Goal: Task Accomplishment & Management: Use online tool/utility

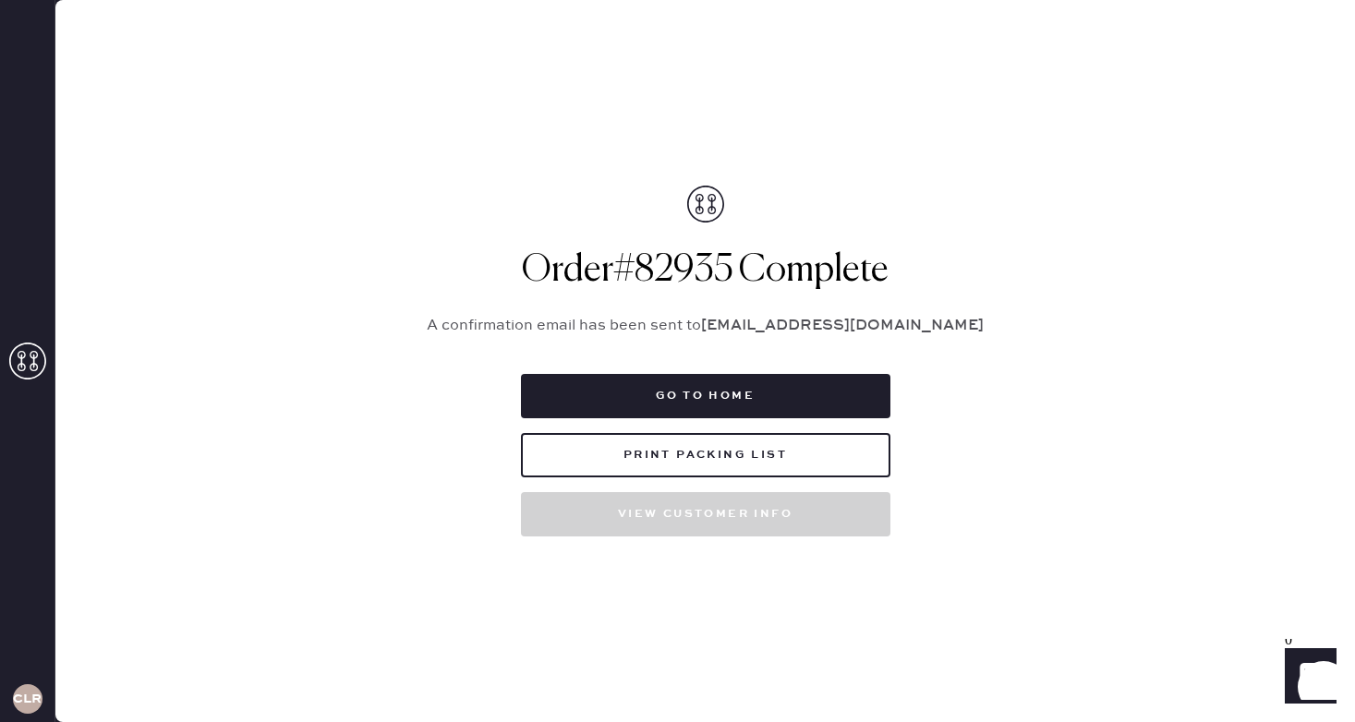
click at [21, 368] on icon at bounding box center [27, 361] width 37 height 37
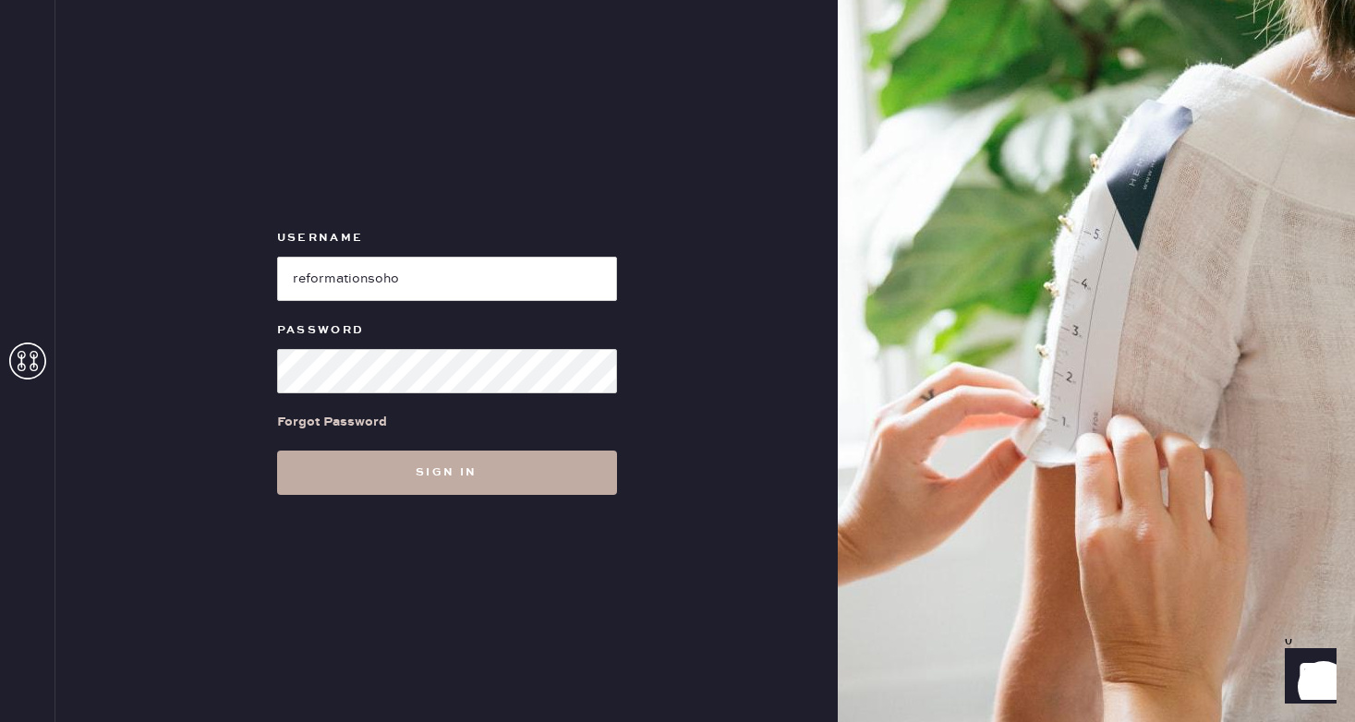
click at [395, 466] on button "Sign in" at bounding box center [447, 473] width 340 height 44
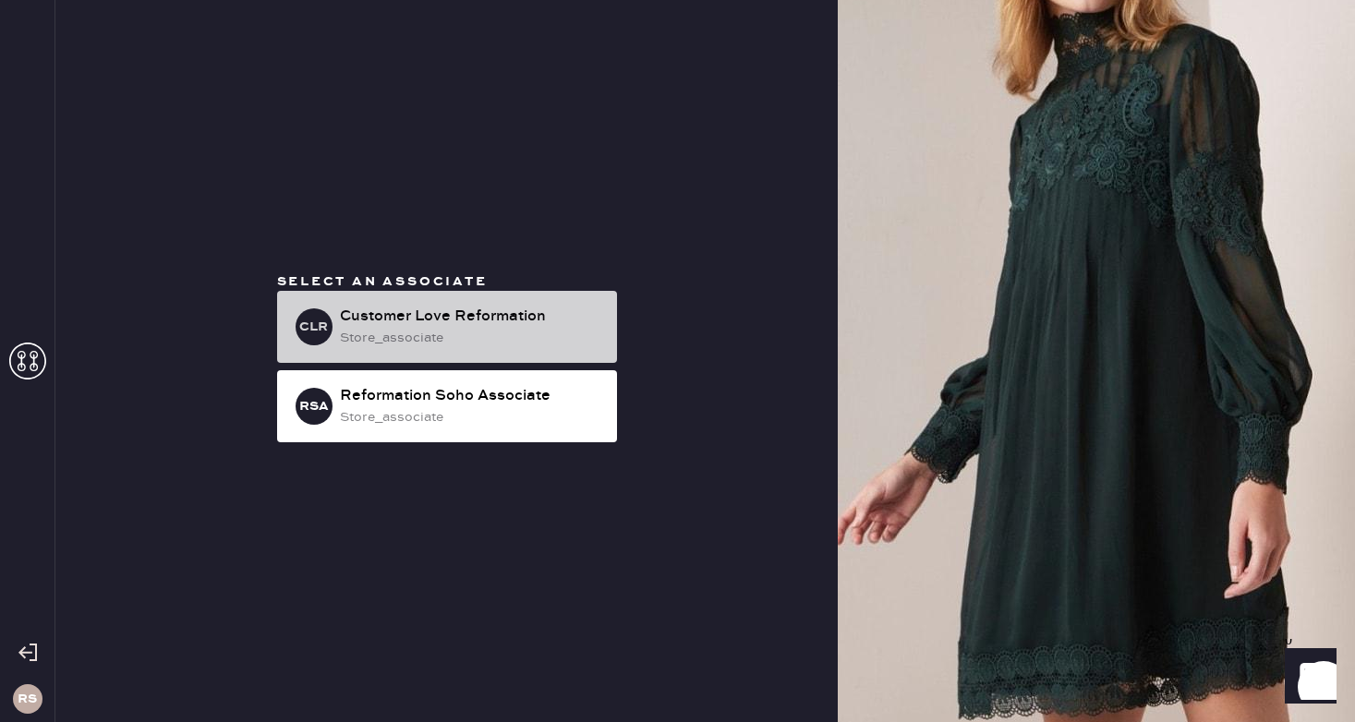
click at [437, 327] on div "Customer Love Reformation" at bounding box center [471, 317] width 262 height 22
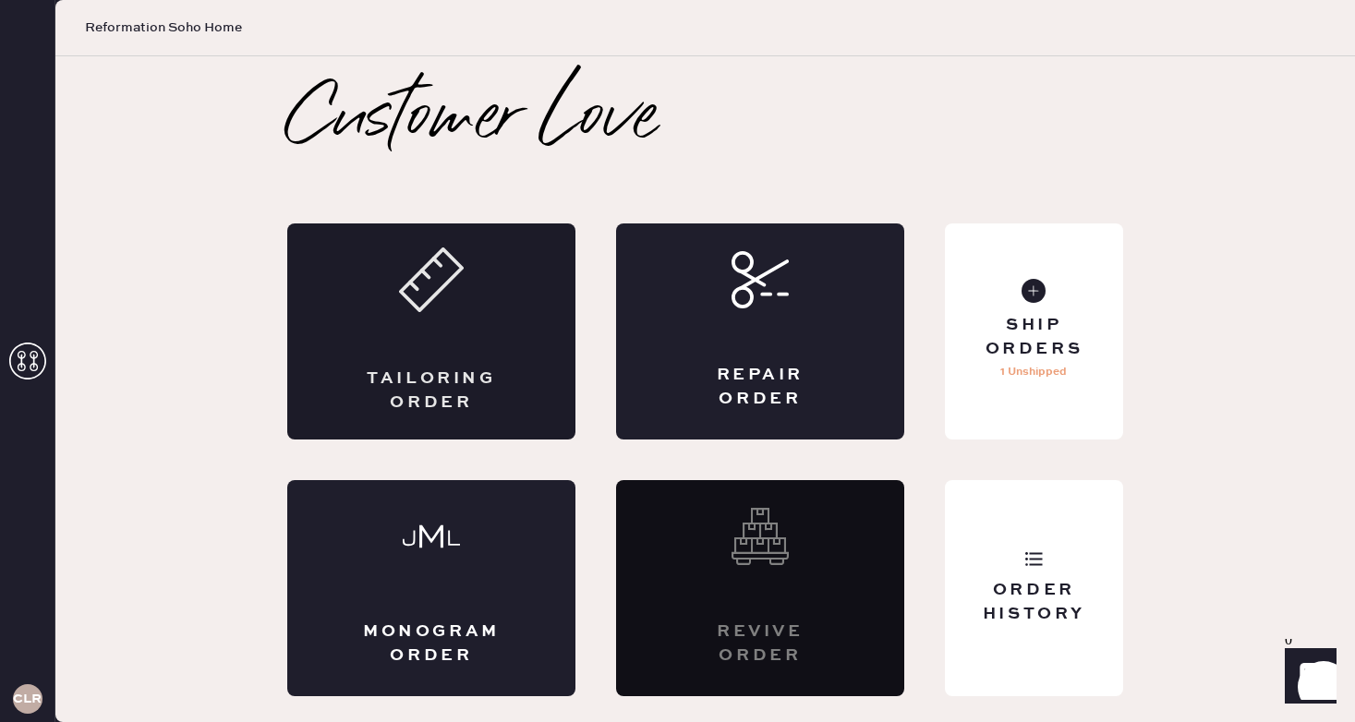
click at [402, 343] on div "Tailoring Order" at bounding box center [431, 331] width 288 height 216
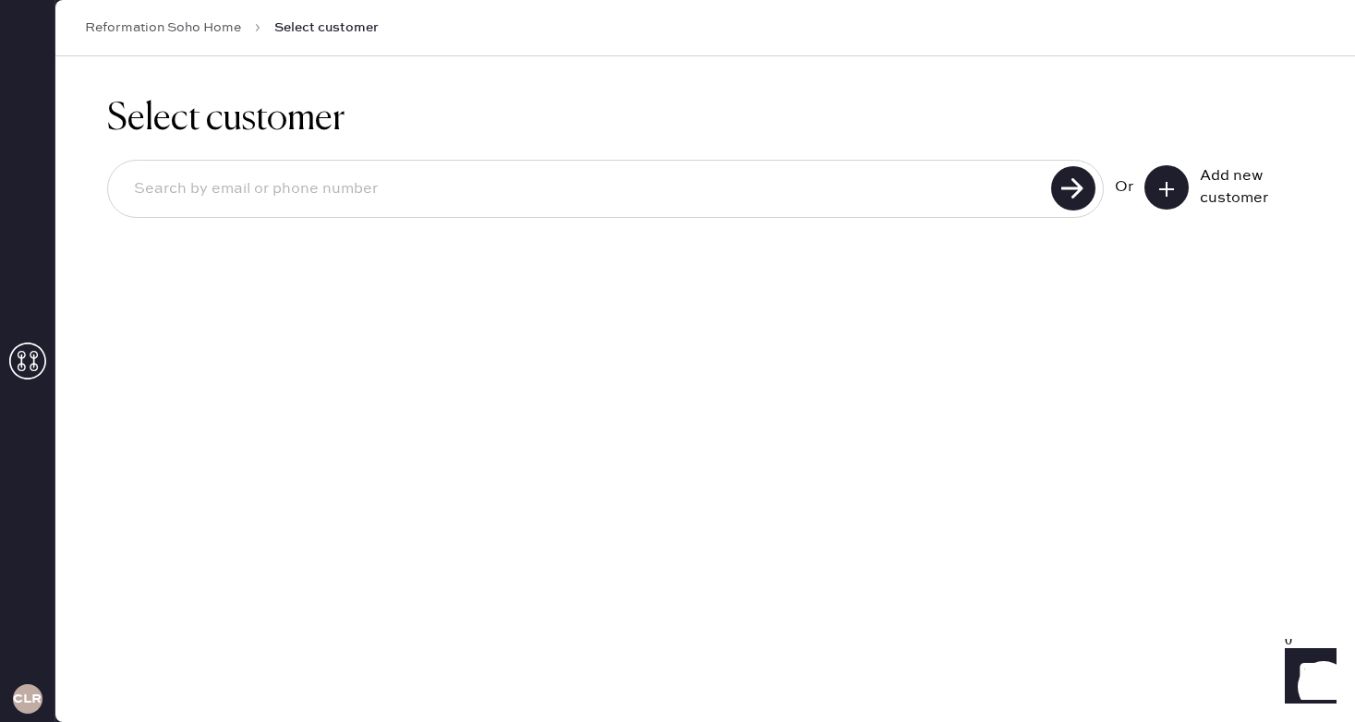
click at [1152, 184] on button at bounding box center [1166, 187] width 44 height 44
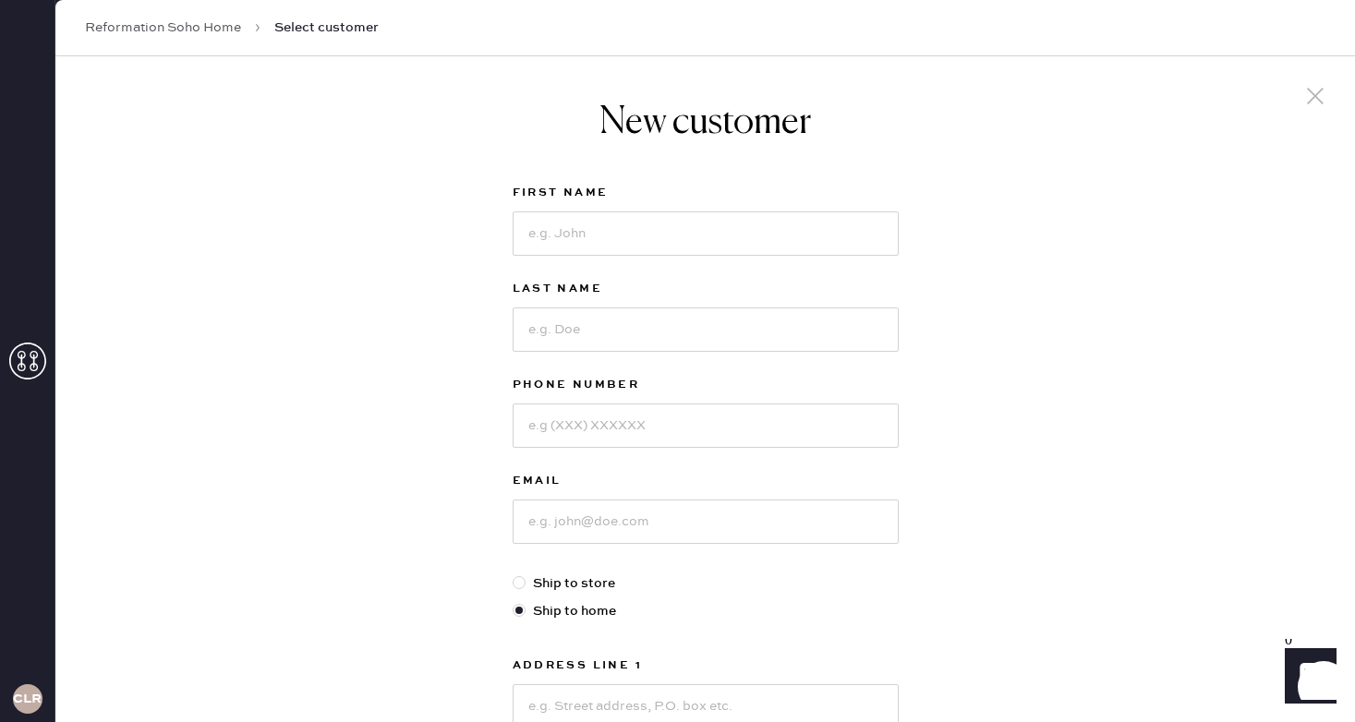
click at [1337, 108] on div "New customer First Name Last Name Phone Number Email Ship to store Ship to home…" at bounding box center [704, 628] width 1299 height 1145
click at [1330, 108] on div at bounding box center [1314, 97] width 35 height 39
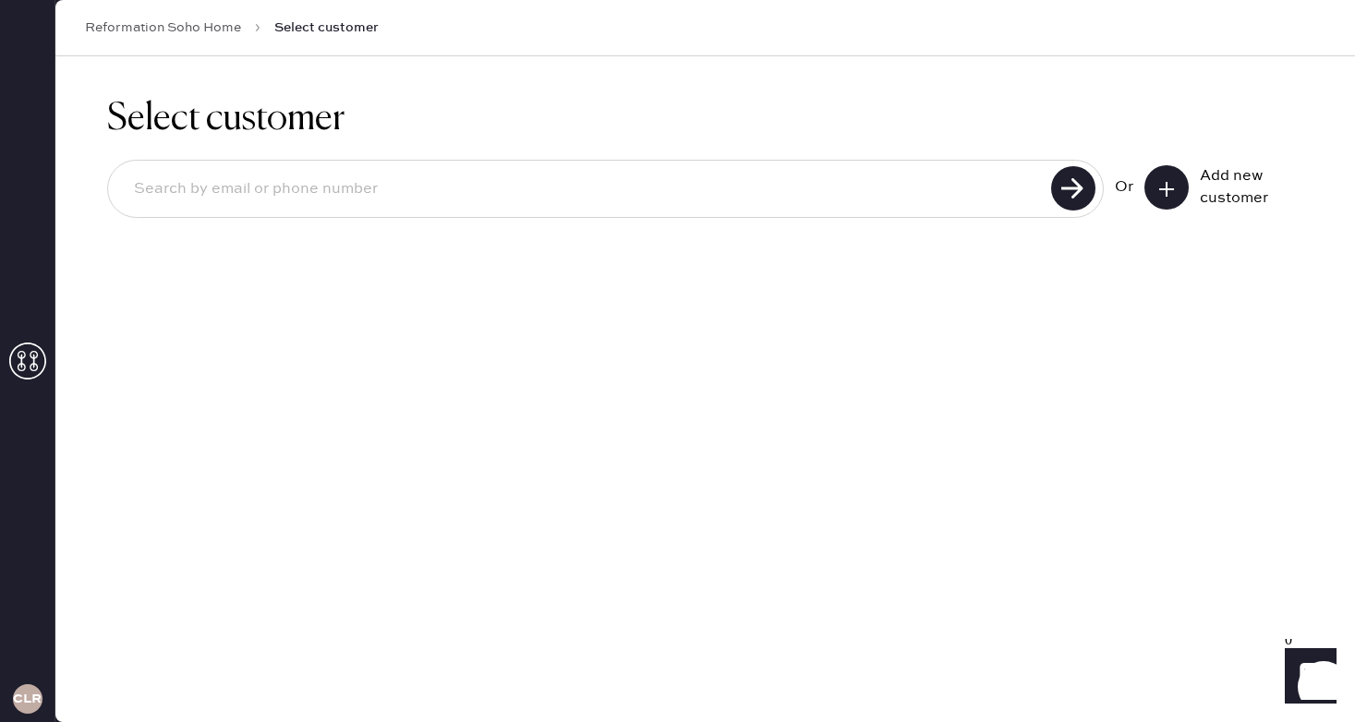
click at [796, 195] on input at bounding box center [582, 189] width 926 height 42
type input "[PERSON_NAME][EMAIL_ADDRESS][DOMAIN_NAME]"
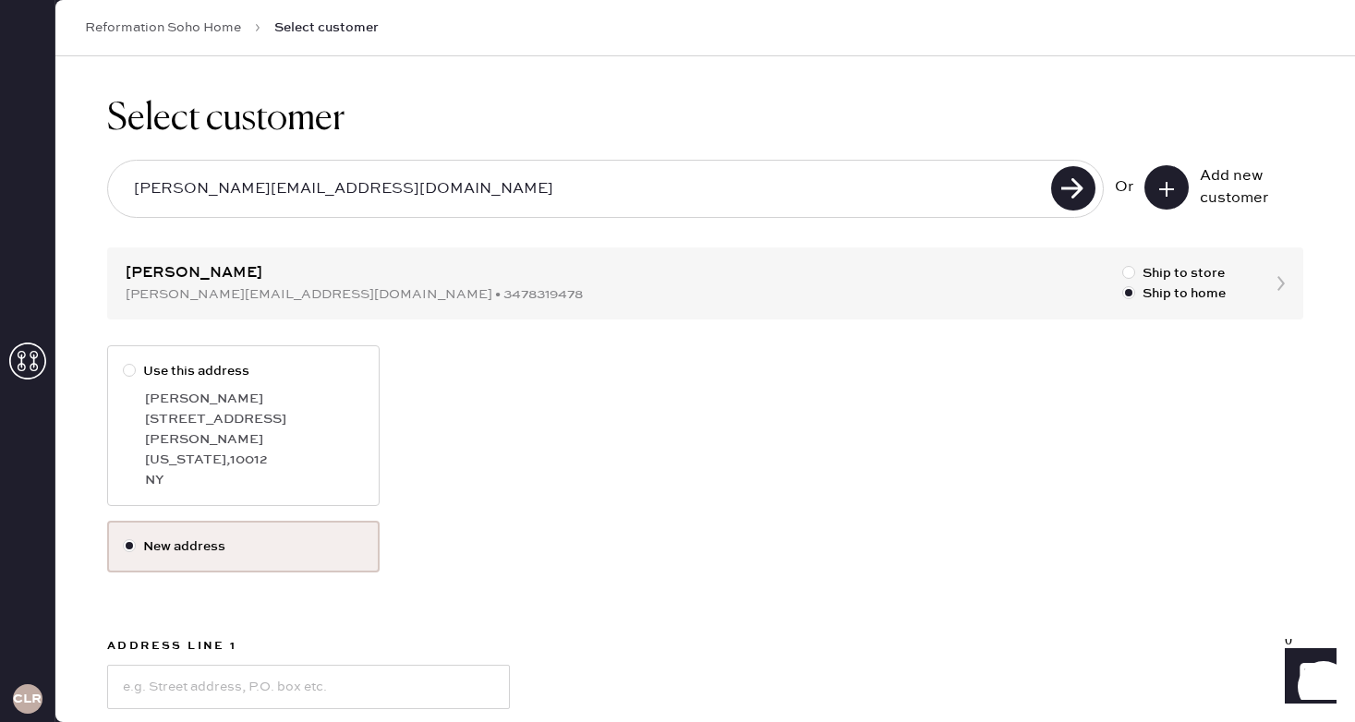
click at [132, 378] on div at bounding box center [133, 371] width 20 height 20
click at [124, 362] on input "Use this address" at bounding box center [123, 361] width 1 height 1
radio input "true"
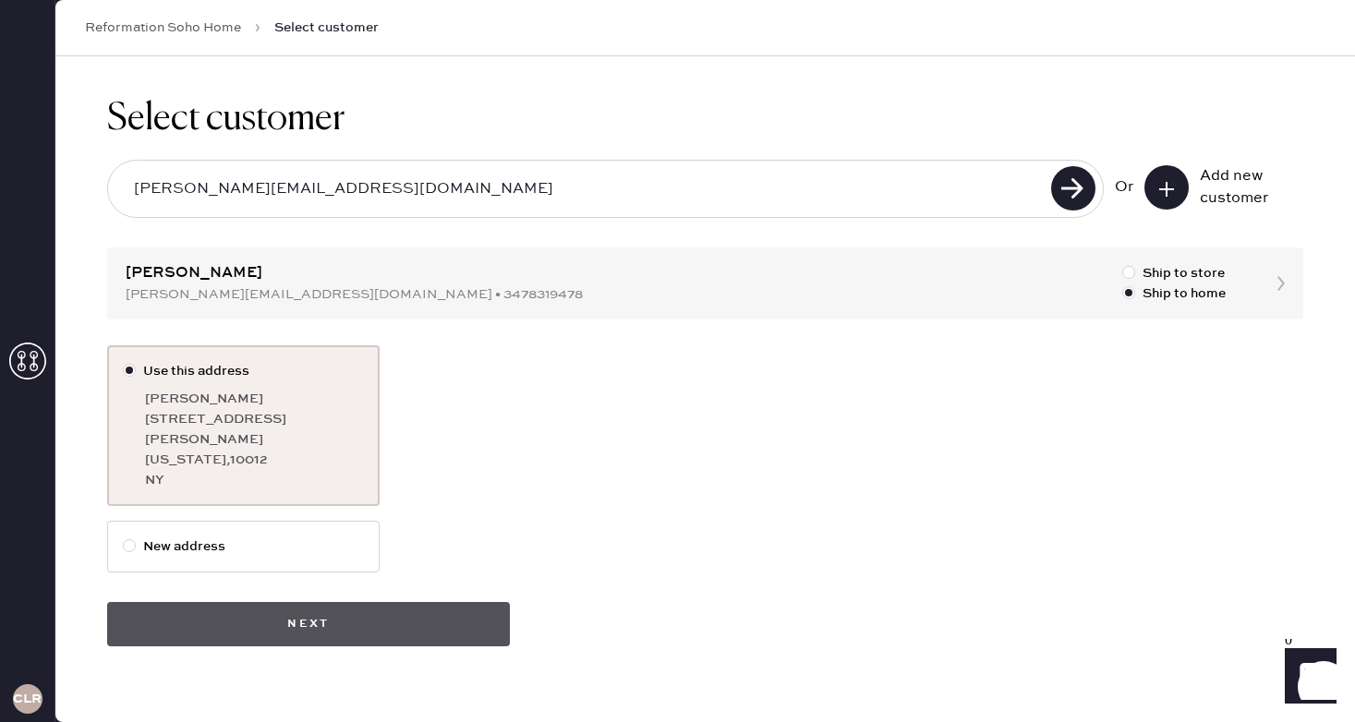
click at [384, 602] on button "Next" at bounding box center [308, 624] width 403 height 44
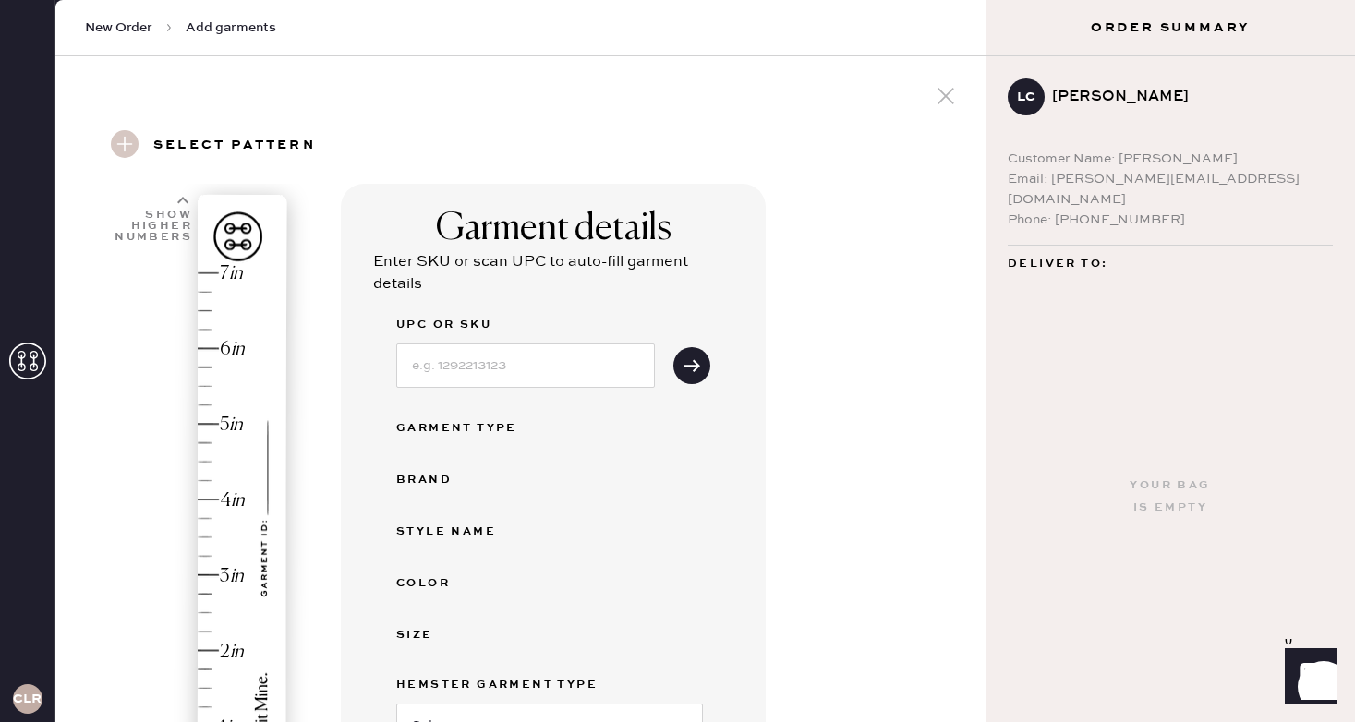
click at [854, 218] on div "Garment details Enter SKU or scan UPC to auto-fill garment details UPC or SKU G…" at bounding box center [656, 663] width 630 height 958
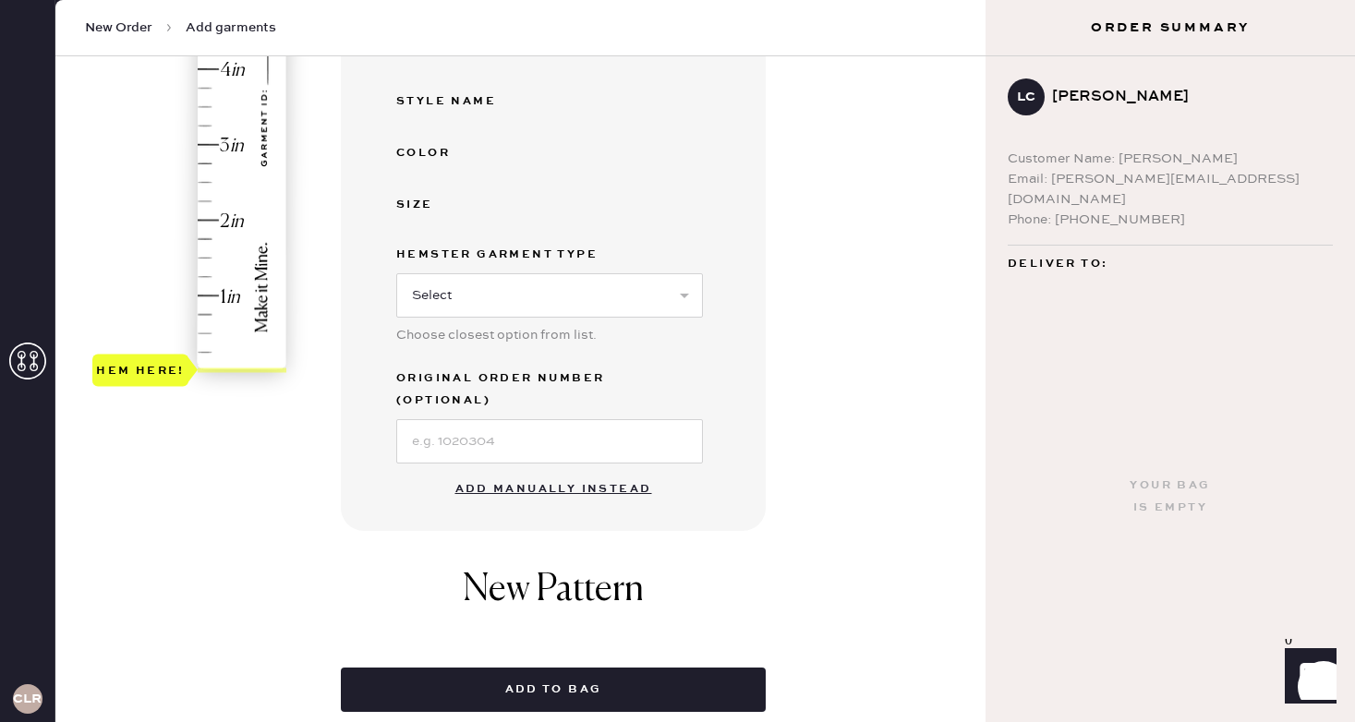
scroll to position [443, 0]
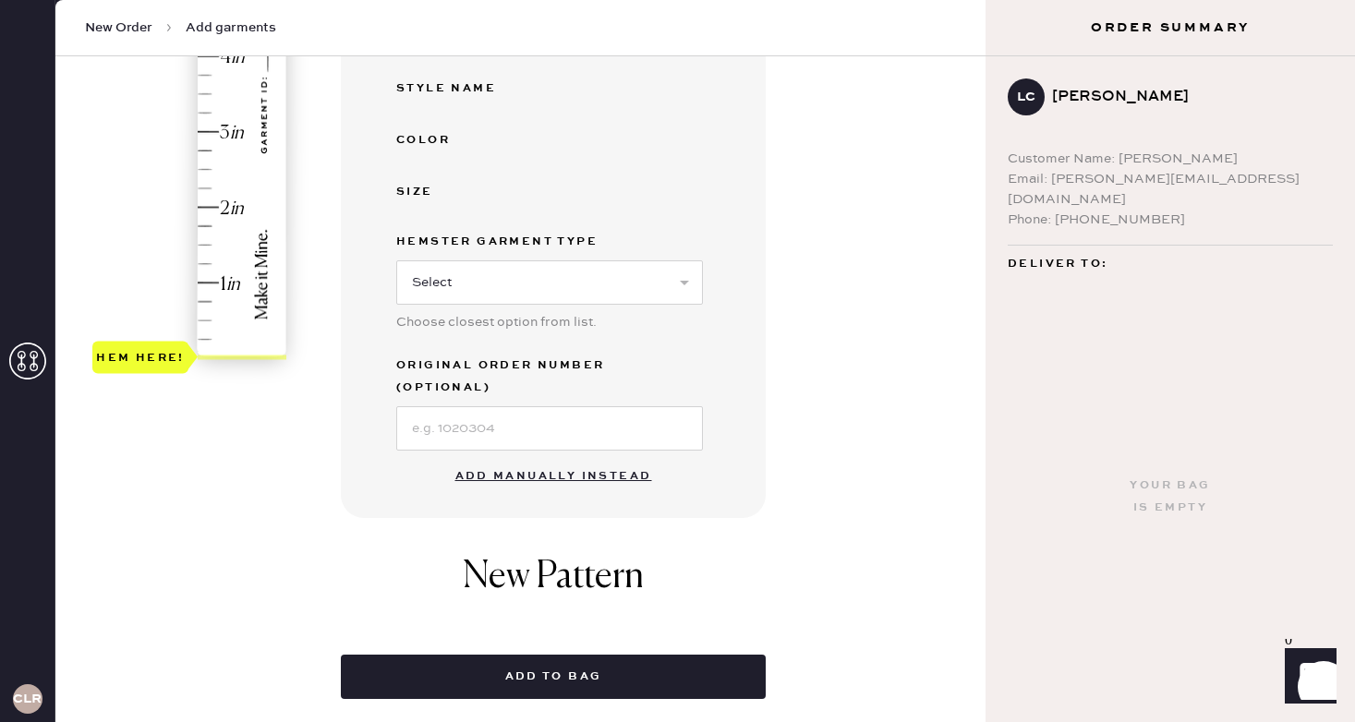
click at [531, 458] on button "Add manually instead" at bounding box center [553, 476] width 219 height 37
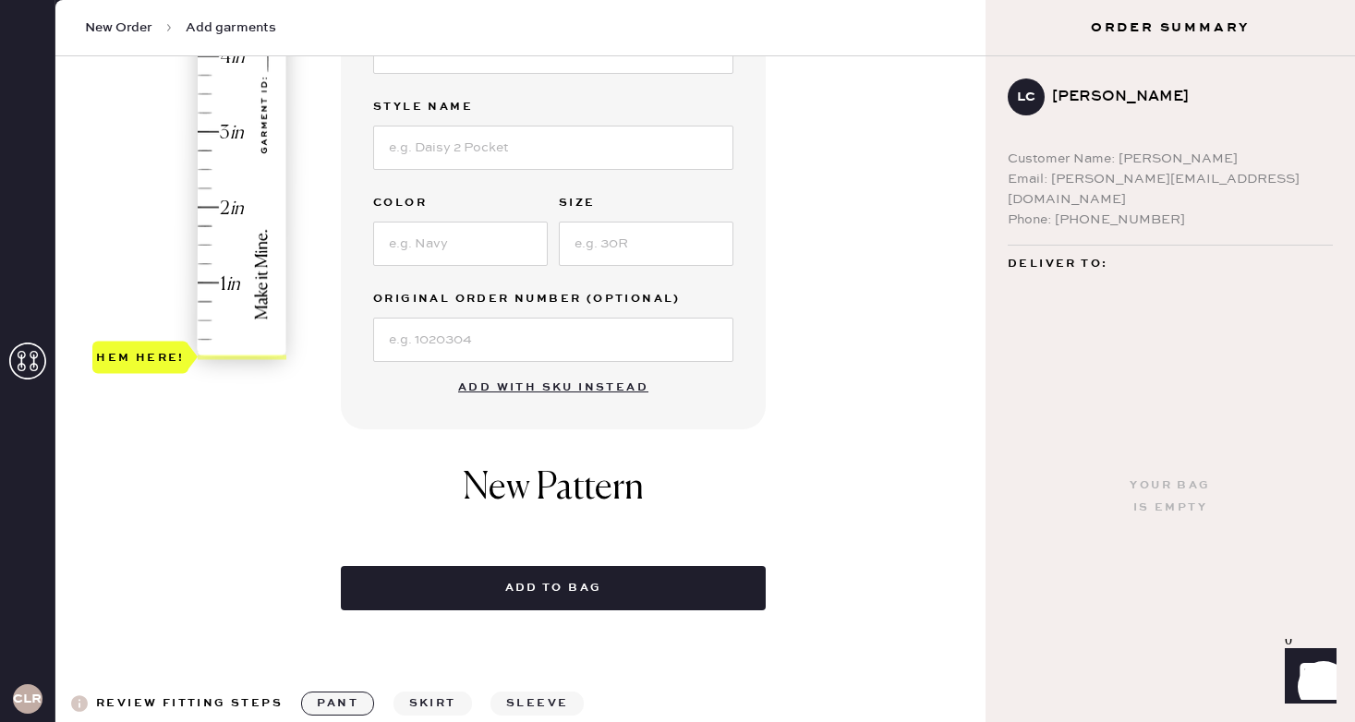
click at [771, 184] on div "Garment details Garment Type Select Basic Skirt Jeans Leggings Pants Shorts Bas…" at bounding box center [656, 176] width 630 height 870
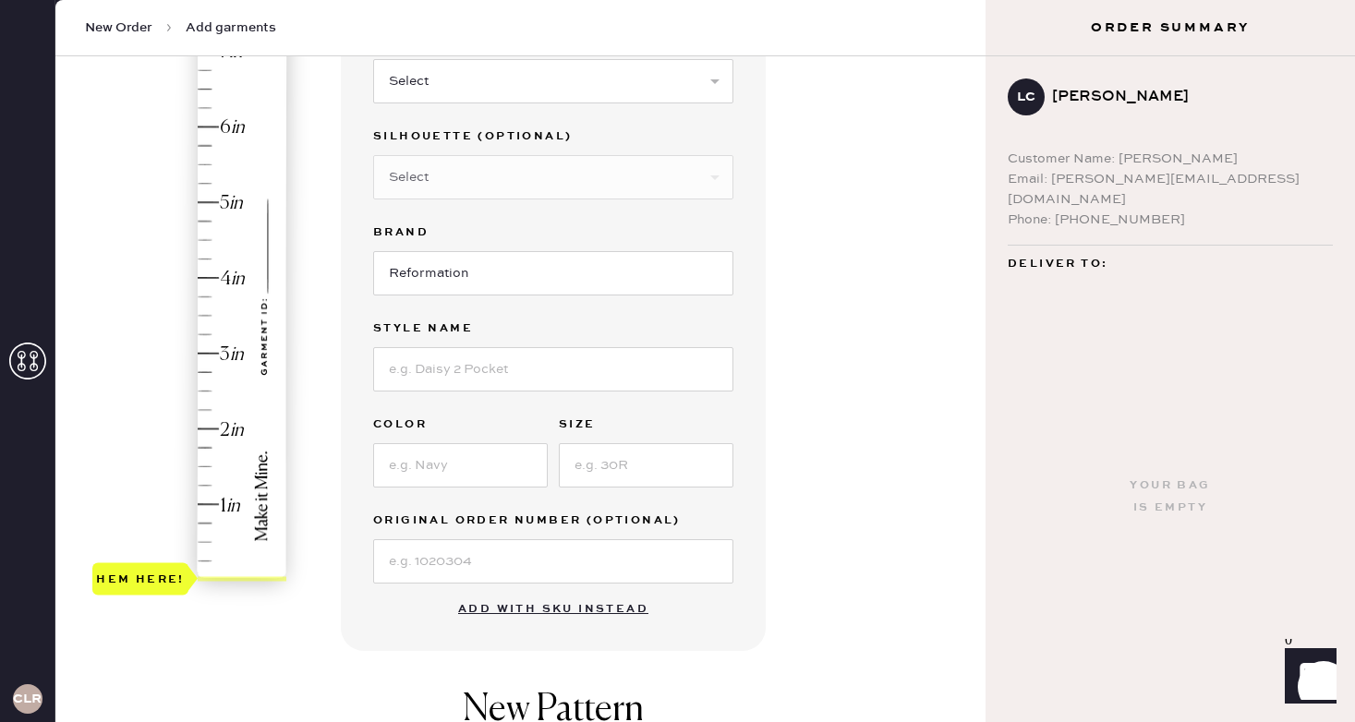
scroll to position [185, 0]
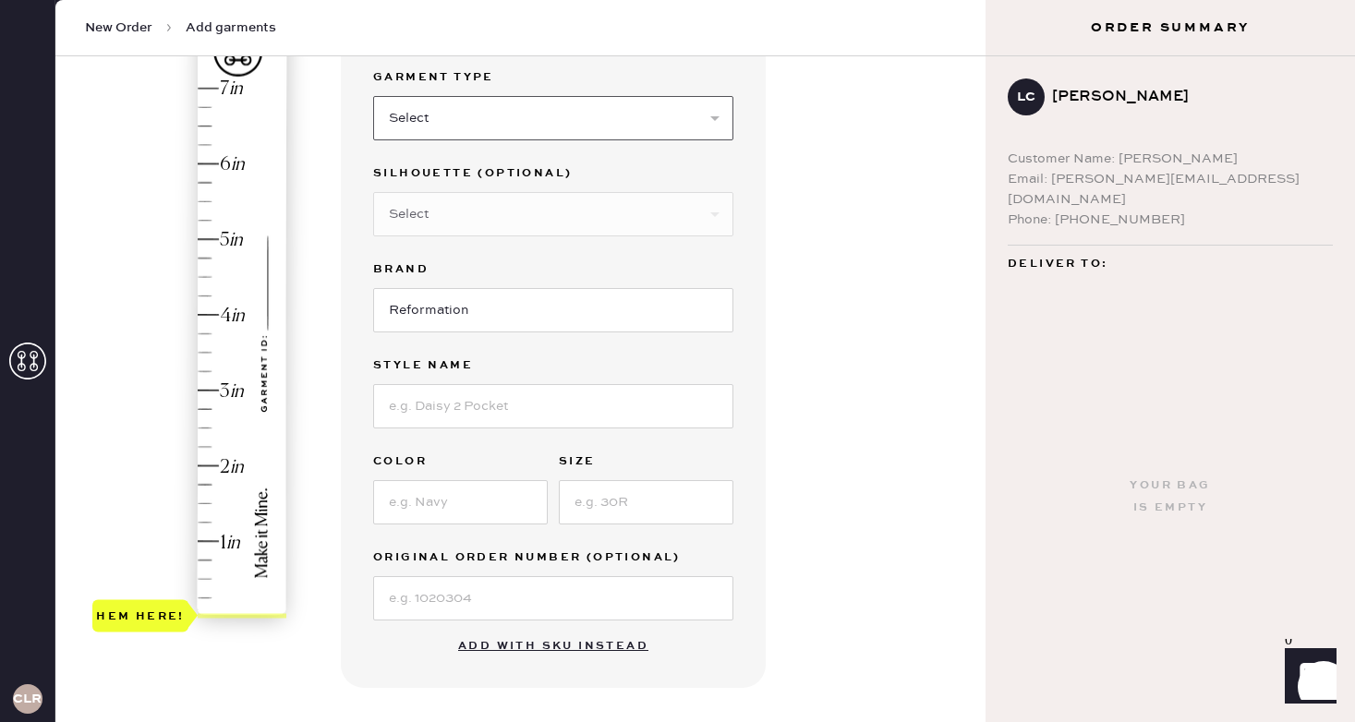
click at [427, 122] on select "Select Basic Skirt Jeans Leggings Pants Shorts Basic Sleeved Dress Basic Sleeve…" at bounding box center [553, 118] width 360 height 44
click at [696, 133] on select "Select Basic Skirt Jeans Leggings Pants Shorts Basic Sleeved Dress Basic Sleeve…" at bounding box center [553, 118] width 360 height 44
click at [373, 96] on select "Select Basic Skirt Jeans Leggings Pants Shorts Basic Sleeved Dress Basic Sleeve…" at bounding box center [553, 118] width 360 height 44
click at [628, 219] on select "Select Maxi Dress Midi Dress Mini Dress Other" at bounding box center [553, 214] width 360 height 44
click at [530, 125] on select "Select Basic Skirt Jeans Leggings Pants Shorts Basic Sleeved Dress Basic Sleeve…" at bounding box center [553, 118] width 360 height 44
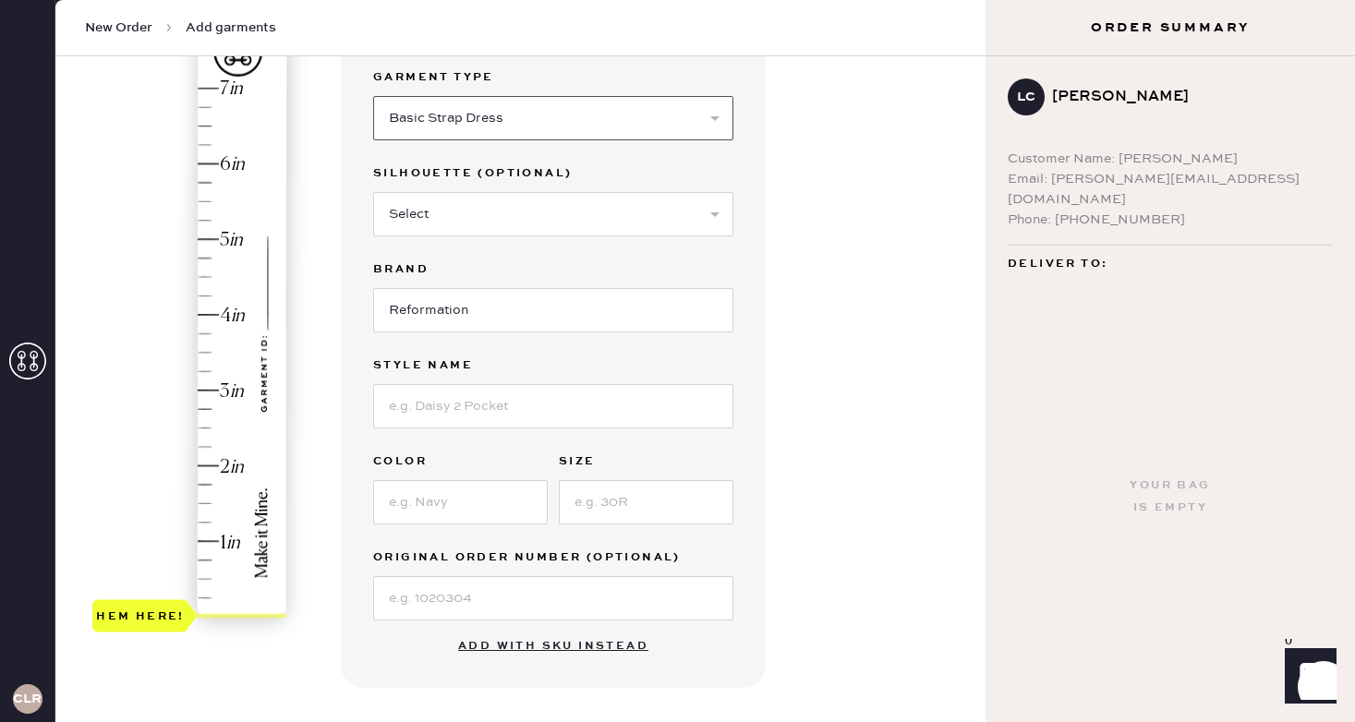
select select "11"
click at [373, 96] on select "Select Basic Skirt Jeans Leggings Pants Shorts Basic Sleeved Dress Basic Sleeve…" at bounding box center [553, 118] width 360 height 44
click at [512, 216] on select "Select Coat Casual Jacket Blazer Other" at bounding box center [553, 214] width 360 height 44
